Goal: Information Seeking & Learning: Learn about a topic

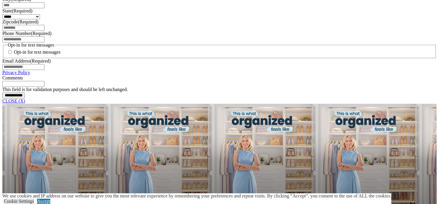
scroll to position [407, 0]
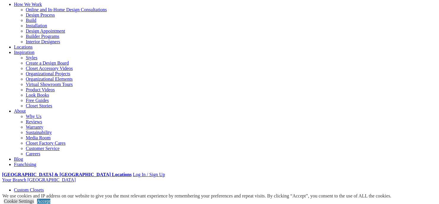
scroll to position [57, 0]
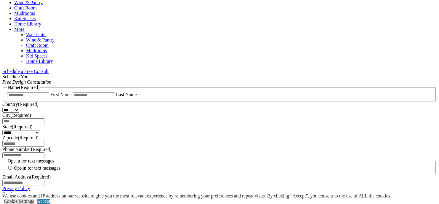
scroll to position [327, 0]
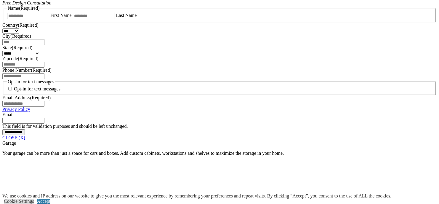
scroll to position [408, 0]
